Goal: Transaction & Acquisition: Obtain resource

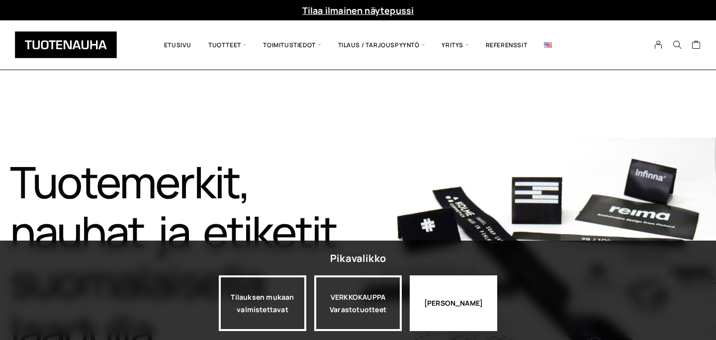
click at [450, 316] on div "[PERSON_NAME]" at bounding box center [452, 303] width 87 height 56
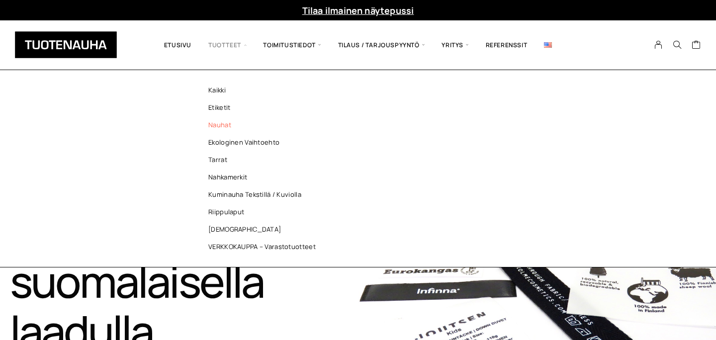
click at [222, 125] on link "Nauhat" at bounding box center [264, 124] width 144 height 17
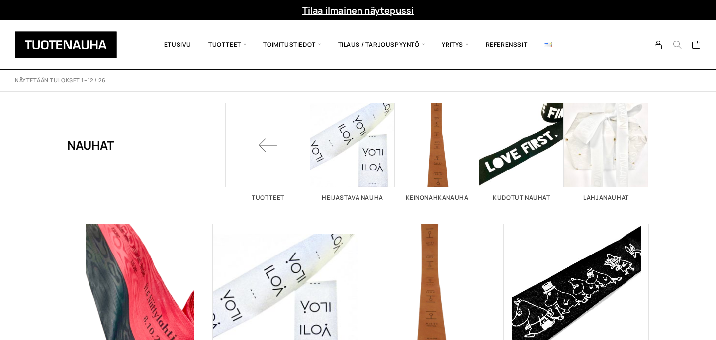
click at [676, 45] on icon "Search" at bounding box center [676, 44] width 9 height 9
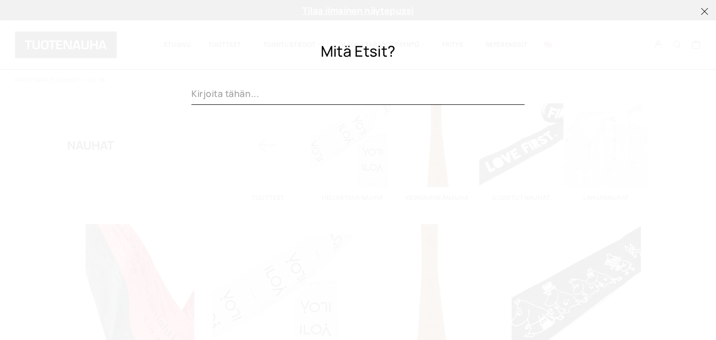
paste input "Ripsinauha, polyester"
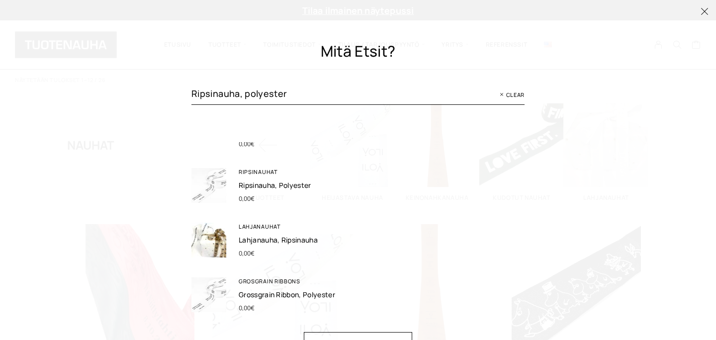
scroll to position [44, 0]
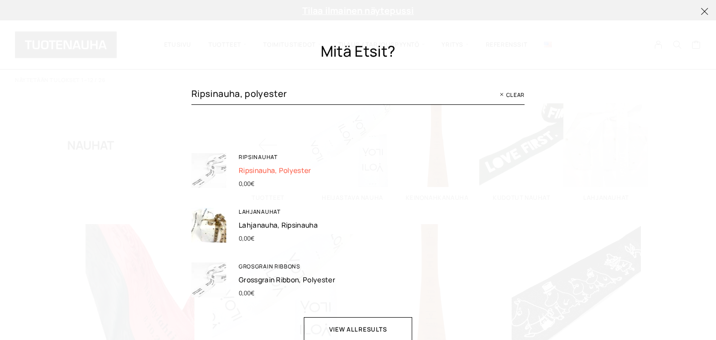
type input "Ripsinauha, polyester"
click at [286, 170] on link "Ripsinauha, polyester" at bounding box center [275, 169] width 73 height 9
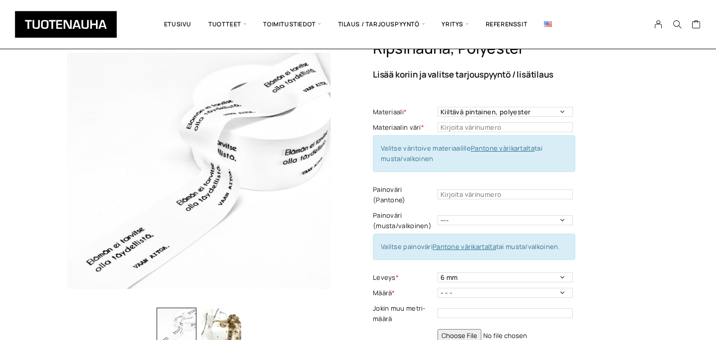
scroll to position [59, 0]
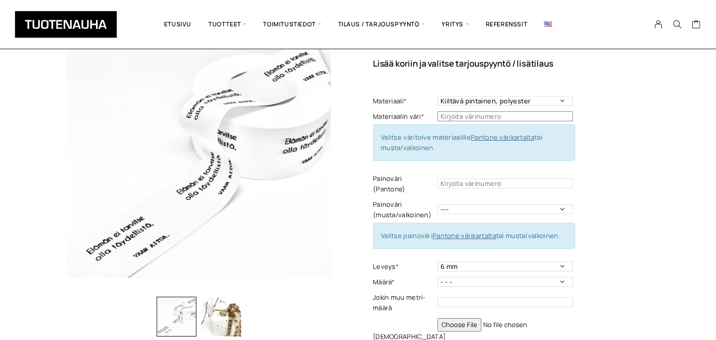
click at [504, 117] on input "text" at bounding box center [504, 116] width 135 height 10
type input "81"
click at [602, 155] on div "Ripsinauha, polyester Lisää koriin ja valitse tarjouspyyntö / lisätilaus Materi…" at bounding box center [511, 243] width 276 height 431
click at [526, 138] on link "Pantone värikartalta" at bounding box center [503, 137] width 64 height 9
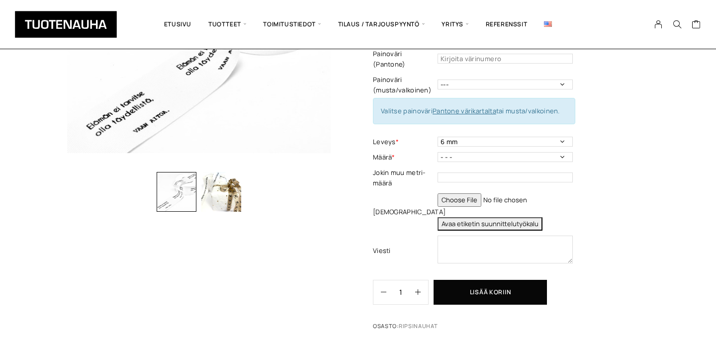
scroll to position [184, 0]
click at [498, 152] on select "- - - 50 m 100 m 150 m 200 m" at bounding box center [504, 157] width 135 height 10
select select "100 m"
click at [437, 152] on select "- - - 50 m 100 m 150 m 200 m" at bounding box center [504, 157] width 135 height 10
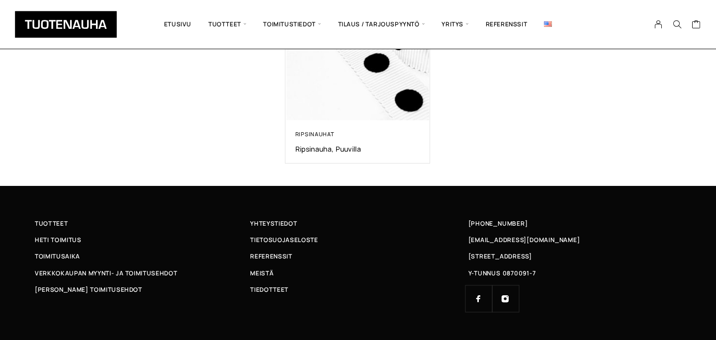
scroll to position [754, 0]
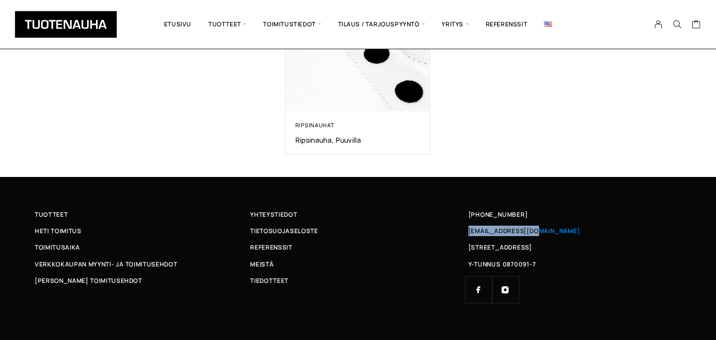
drag, startPoint x: 542, startPoint y: 220, endPoint x: 469, endPoint y: 219, distance: 73.6
click at [469, 226] on div "[EMAIL_ADDRESS][DOMAIN_NAME]" at bounding box center [573, 231] width 215 height 10
copy span "nfo@tuotenauha.fi"
click at [564, 226] on div "[EMAIL_ADDRESS][DOMAIN_NAME]" at bounding box center [573, 231] width 215 height 10
drag, startPoint x: 553, startPoint y: 221, endPoint x: 467, endPoint y: 220, distance: 85.5
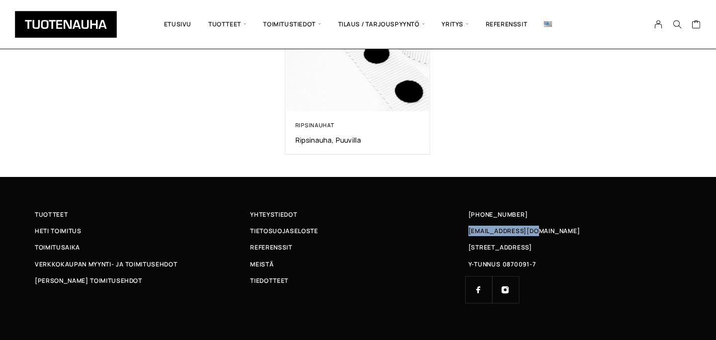
click at [467, 226] on div "[EMAIL_ADDRESS][DOMAIN_NAME]" at bounding box center [573, 231] width 215 height 10
copy span "[EMAIL_ADDRESS][DOMAIN_NAME]"
